Goal: Task Accomplishment & Management: Complete application form

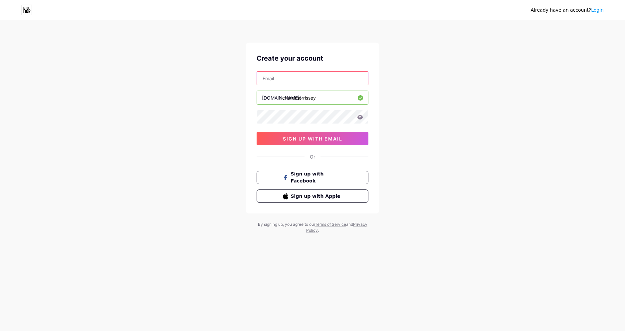
click at [303, 79] on input "text" at bounding box center [312, 78] width 111 height 13
type input "[EMAIL_ADDRESS][DOMAIN_NAME]"
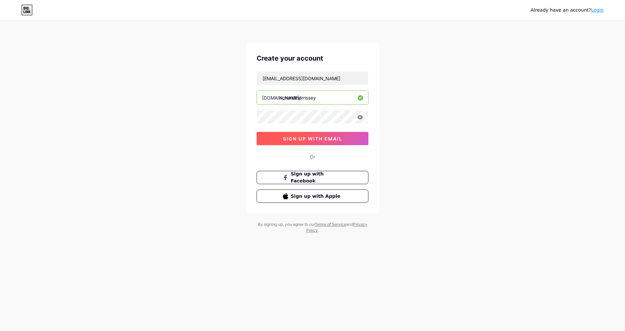
click at [318, 139] on span "sign up with email" at bounding box center [313, 139] width 60 height 6
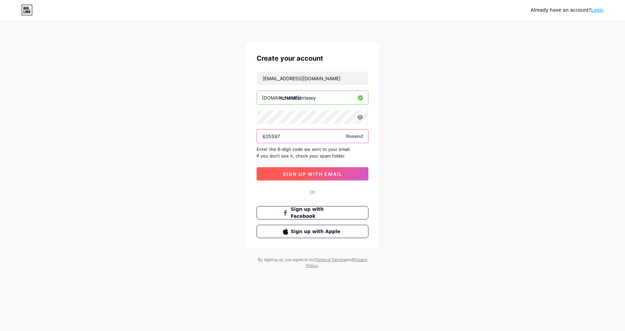
type input "625597"
click at [312, 173] on span "sign up with email" at bounding box center [313, 174] width 60 height 6
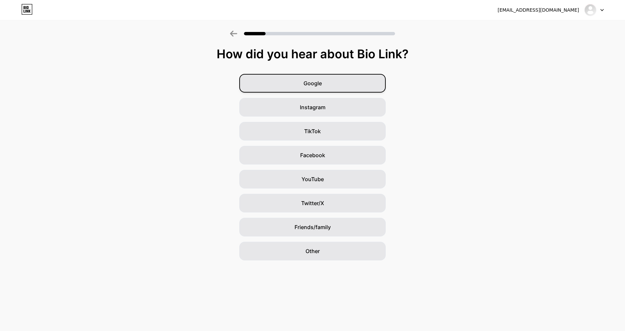
click at [315, 84] on span "Google" at bounding box center [312, 83] width 18 height 8
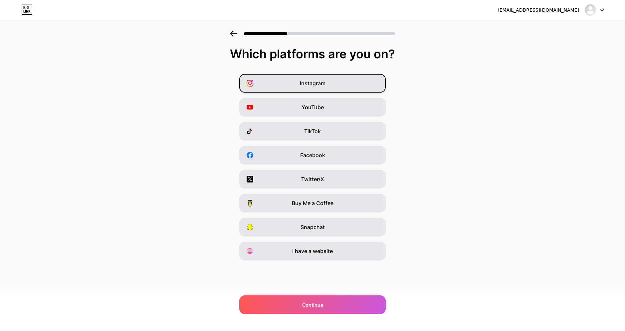
click at [335, 84] on div "Instagram" at bounding box center [312, 83] width 146 height 19
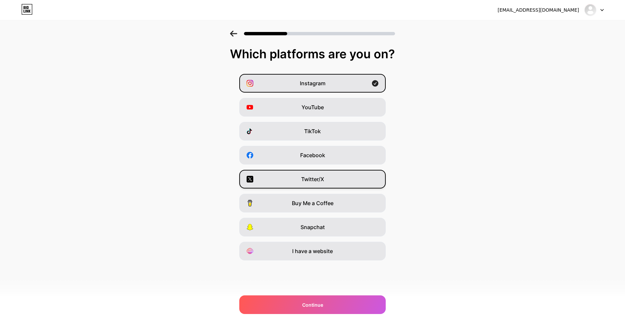
click at [364, 181] on div "Twitter/X" at bounding box center [312, 179] width 146 height 19
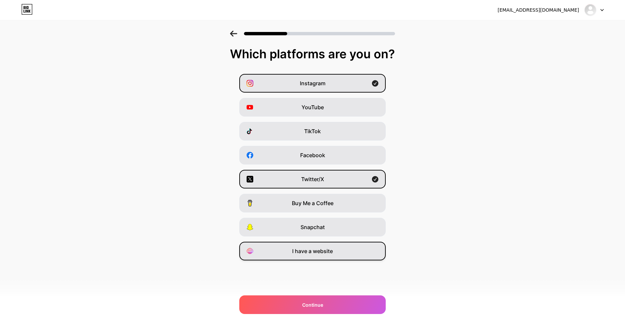
click at [363, 250] on div "I have a website" at bounding box center [312, 250] width 146 height 19
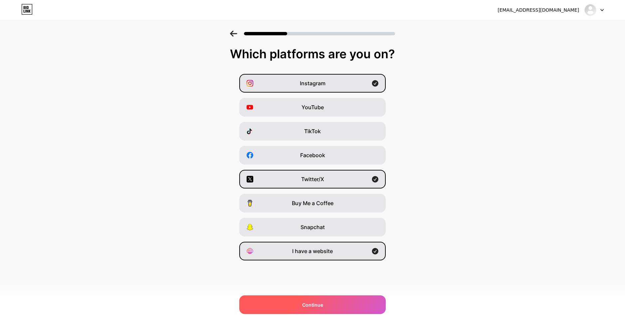
click at [309, 305] on span "Continue" at bounding box center [312, 304] width 21 height 7
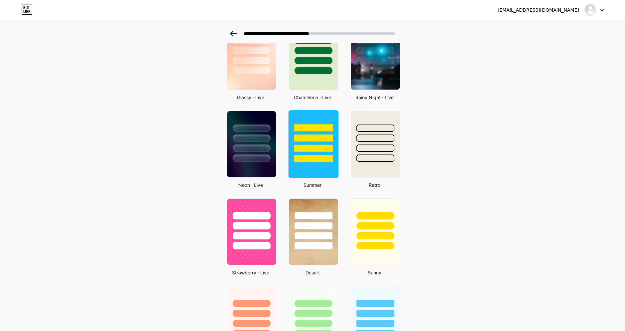
scroll to position [227, 0]
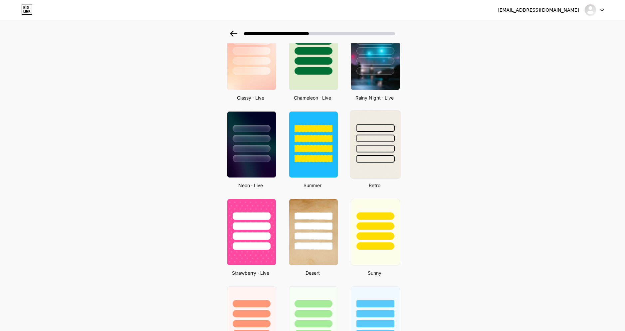
click at [370, 156] on div at bounding box center [375, 159] width 39 height 8
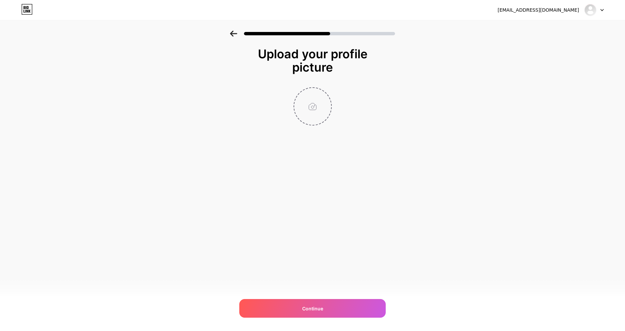
click at [309, 102] on input "file" at bounding box center [312, 106] width 37 height 37
type input "C:\fakepath\IMG_1024.jpeg"
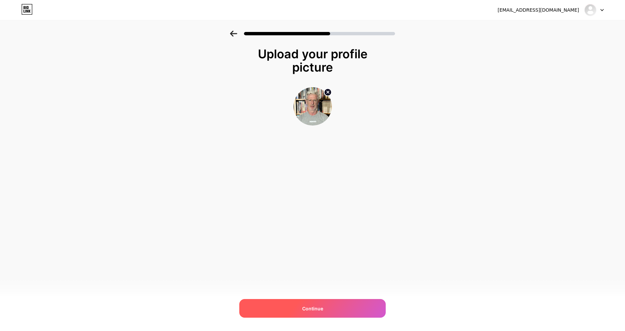
click at [311, 305] on span "Continue" at bounding box center [312, 308] width 21 height 7
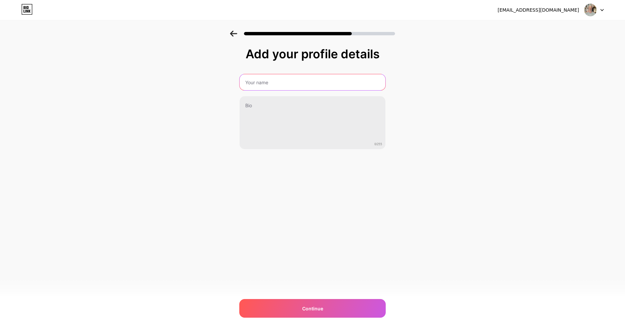
click at [264, 82] on input "text" at bounding box center [312, 82] width 146 height 16
type input "[PERSON_NAME]"
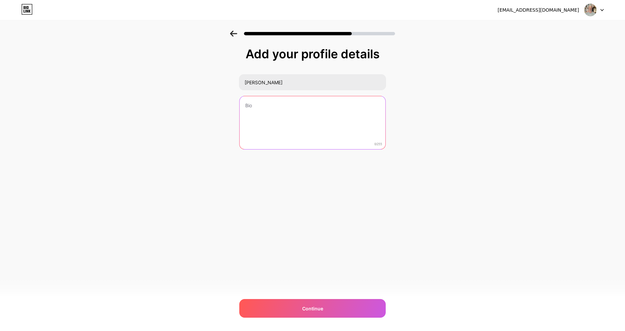
click at [255, 113] on textarea at bounding box center [312, 123] width 146 height 54
paste textarea "Writer | Father of [DEMOGRAPHIC_DATA] | [DEMOGRAPHIC_DATA] | Sharing insights o…"
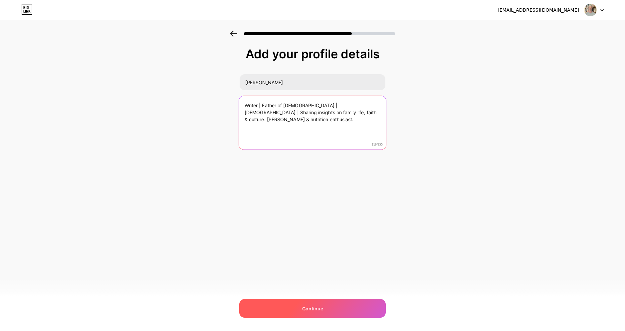
type textarea "Writer | Father of [DEMOGRAPHIC_DATA] | [DEMOGRAPHIC_DATA] | Sharing insights o…"
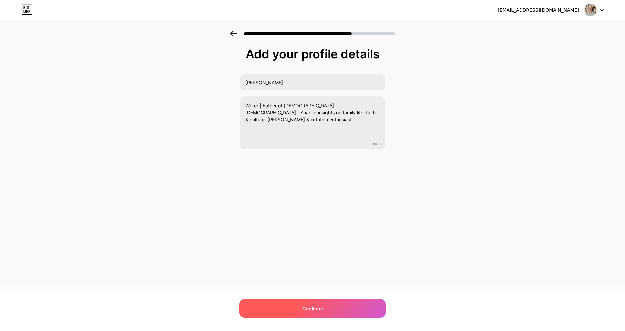
click at [313, 308] on span "Continue" at bounding box center [312, 308] width 21 height 7
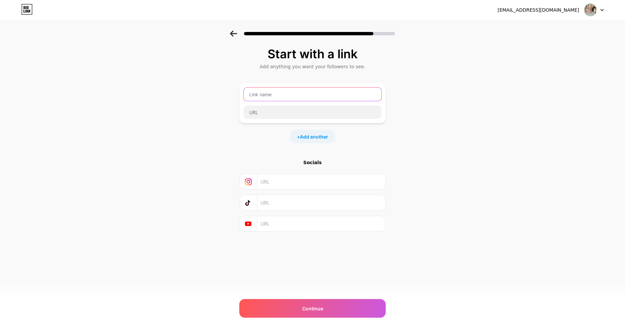
click at [265, 93] on input "text" at bounding box center [312, 93] width 138 height 13
type input "Personal Website"
click at [263, 110] on input "text" at bounding box center [312, 111] width 138 height 13
click at [354, 114] on input "[DOMAIN_NAME]" at bounding box center [312, 111] width 138 height 13
type input "[DOMAIN_NAME]"
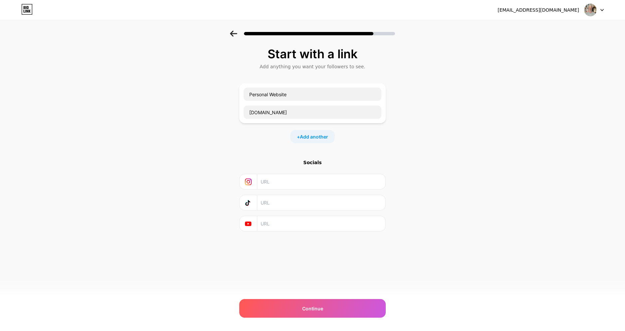
click at [273, 223] on input "text" at bounding box center [320, 223] width 121 height 15
click at [308, 136] on span "Add another" at bounding box center [314, 136] width 28 height 7
